Goal: Find specific page/section: Find specific page/section

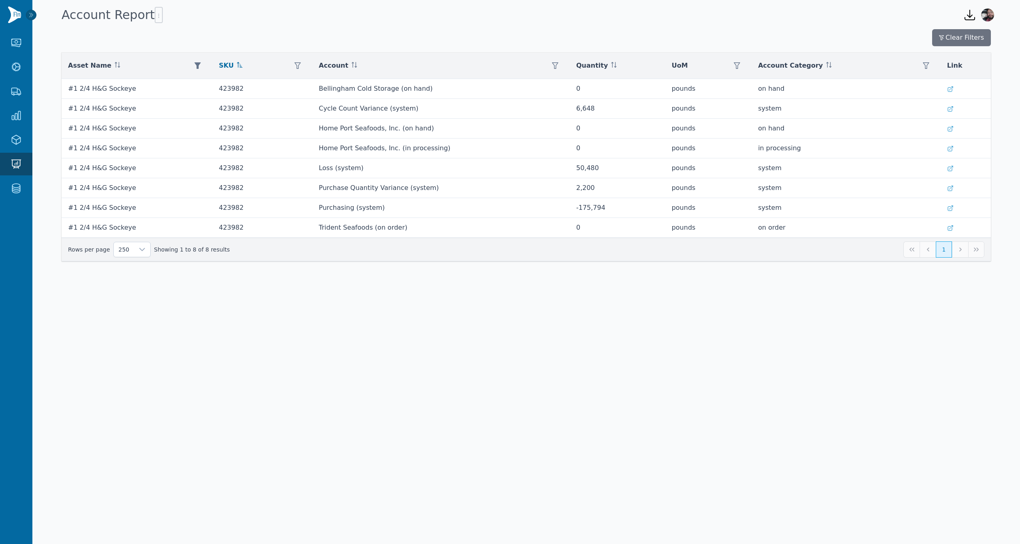
click at [721, 36] on div "Clear Filters" at bounding box center [527, 37] width 930 height 17
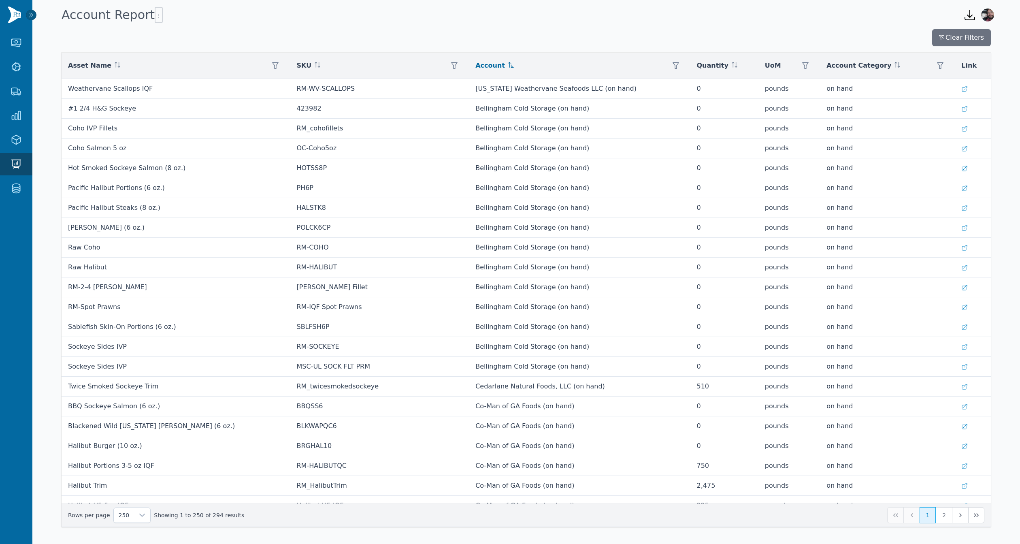
click at [447, 13] on div "Account Report" at bounding box center [506, 15] width 896 height 22
click at [313, 26] on div "Account Report" at bounding box center [506, 15] width 896 height 22
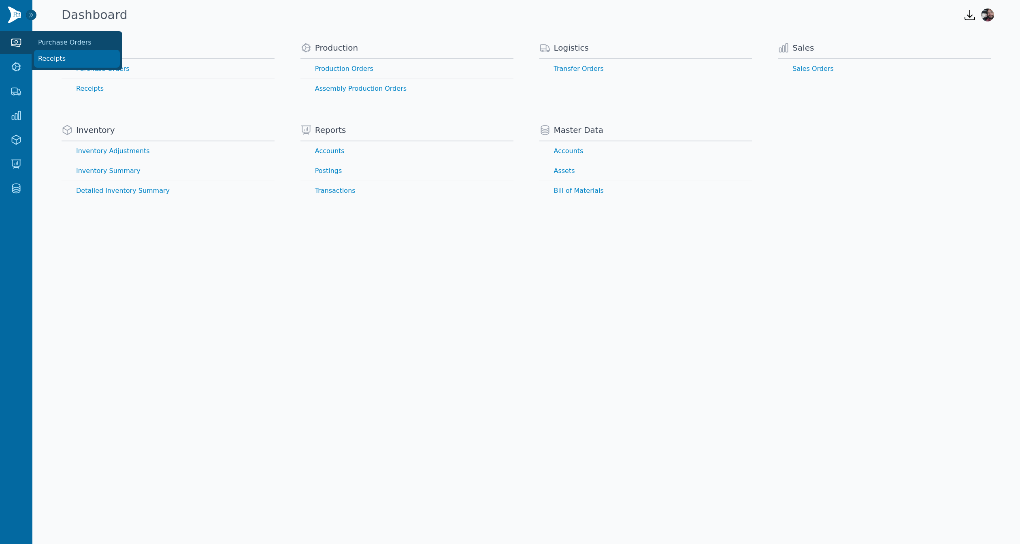
click at [47, 60] on link "Receipts" at bounding box center [77, 59] width 84 height 16
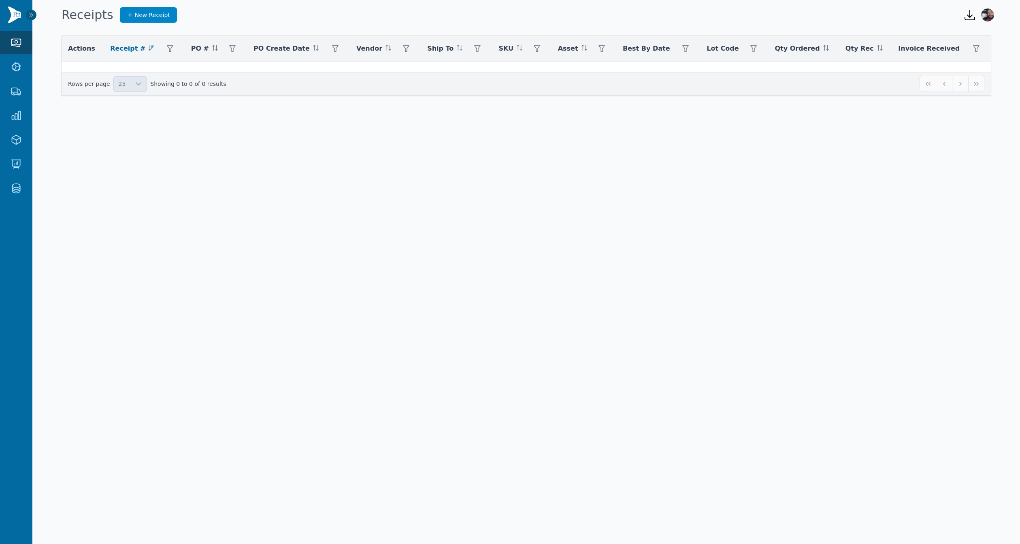
click at [491, 158] on body "Purchasing Purchase Orders Receipts Production Production Orders Assembly Produ…" at bounding box center [510, 272] width 1020 height 544
click at [621, 247] on body "Purchasing Purchase Orders Receipts Production Production Orders Assembly Produ…" at bounding box center [510, 272] width 1020 height 544
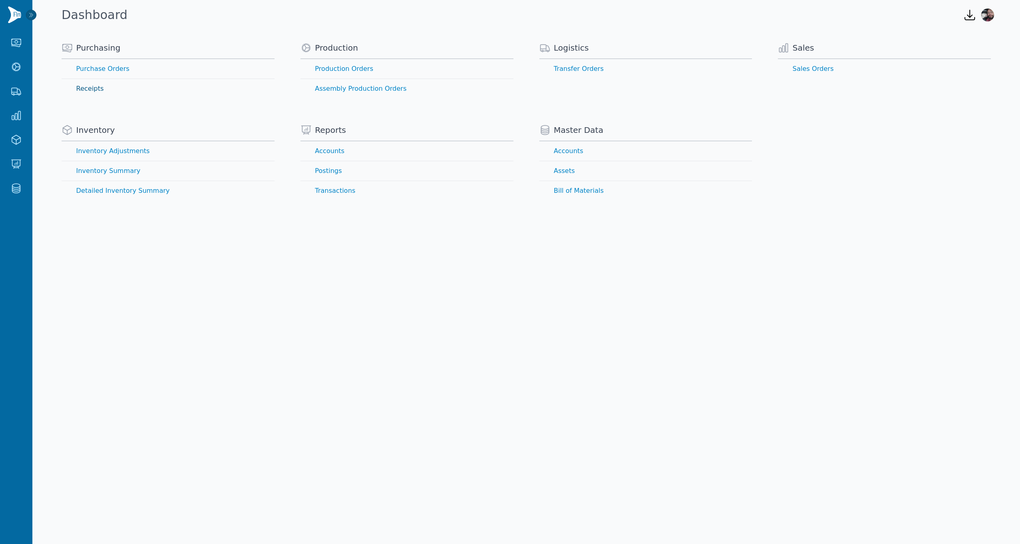
click at [82, 90] on link "Receipts" at bounding box center [168, 88] width 213 height 19
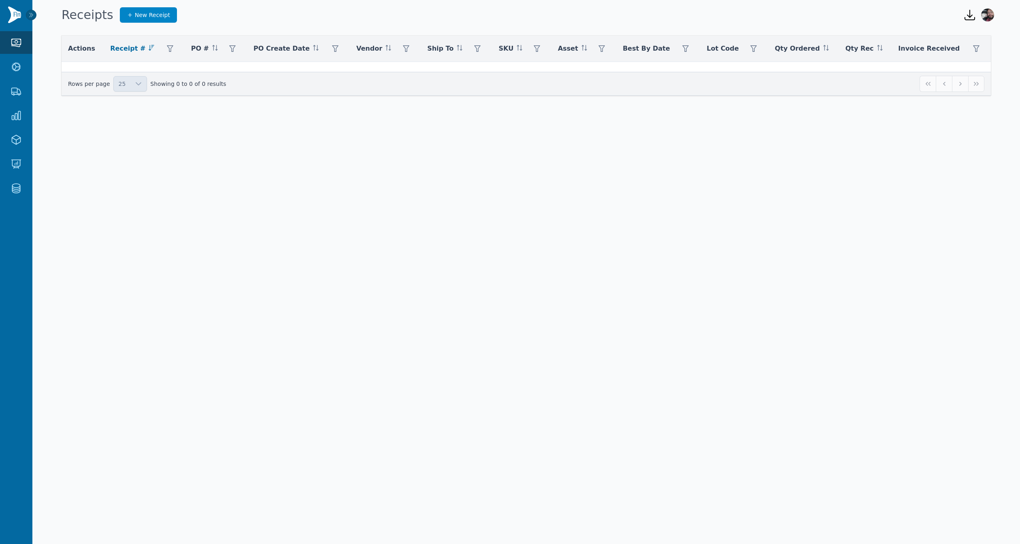
click at [370, 288] on body "Purchasing Purchase Orders Receipts Production Production Orders Assembly Produ…" at bounding box center [510, 272] width 1020 height 544
click at [365, 138] on body "Purchasing Purchase Orders Receipts Production Production Orders Assembly Produ…" at bounding box center [510, 272] width 1020 height 544
click at [678, 286] on body "Purchasing Purchase Orders Receipts Production Production Orders Assembly Produ…" at bounding box center [510, 272] width 1020 height 544
